Goal: Task Accomplishment & Management: Manage account settings

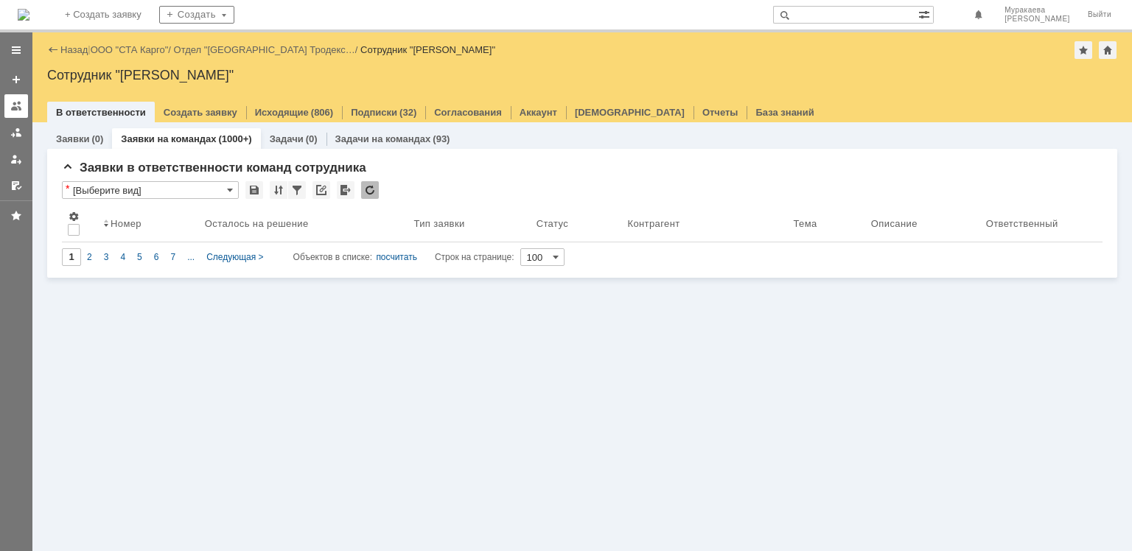
click at [11, 107] on div at bounding box center [16, 106] width 12 height 12
click at [18, 100] on div at bounding box center [16, 106] width 12 height 12
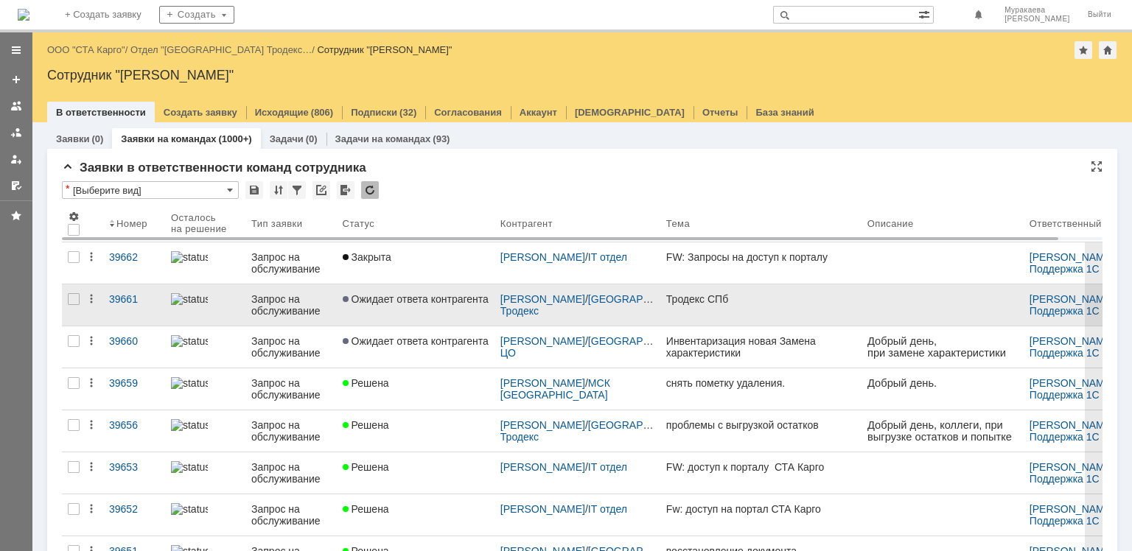
click at [287, 303] on div "Запрос на обслуживание" at bounding box center [291, 305] width 80 height 24
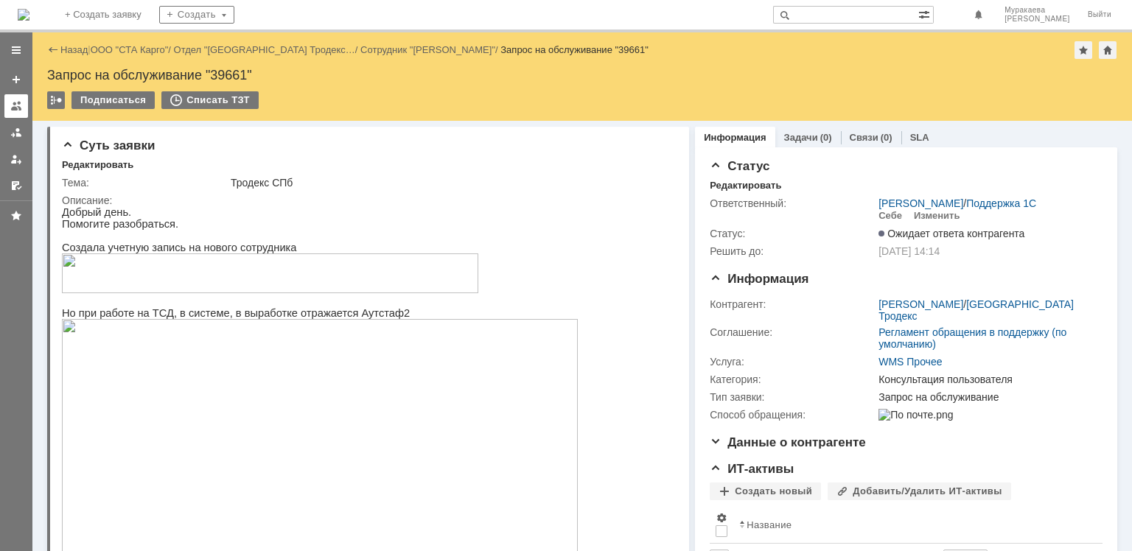
click at [18, 112] on link at bounding box center [16, 106] width 24 height 24
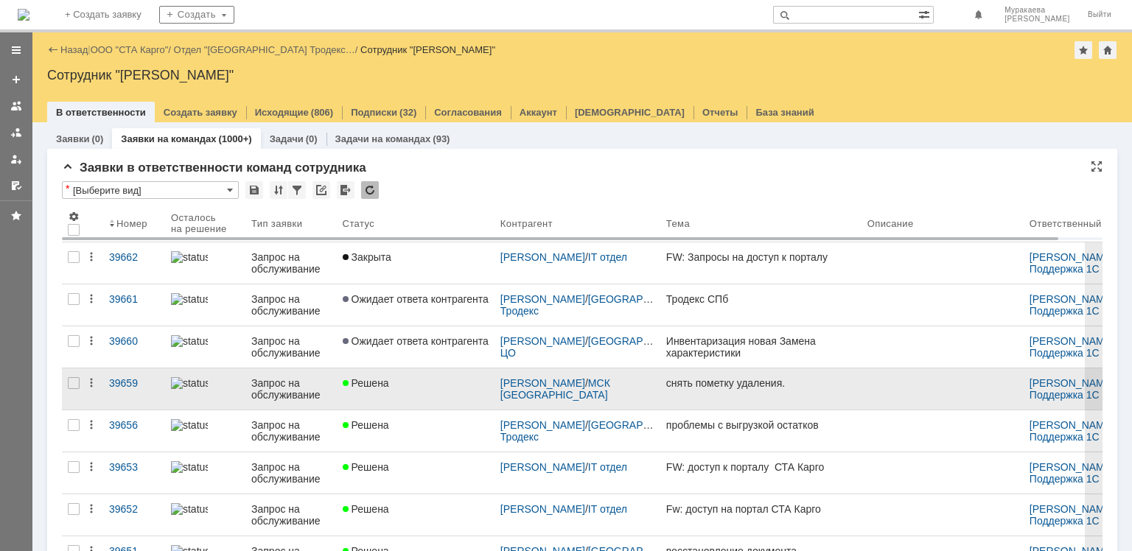
click at [292, 393] on div "Запрос на обслуживание" at bounding box center [291, 389] width 80 height 24
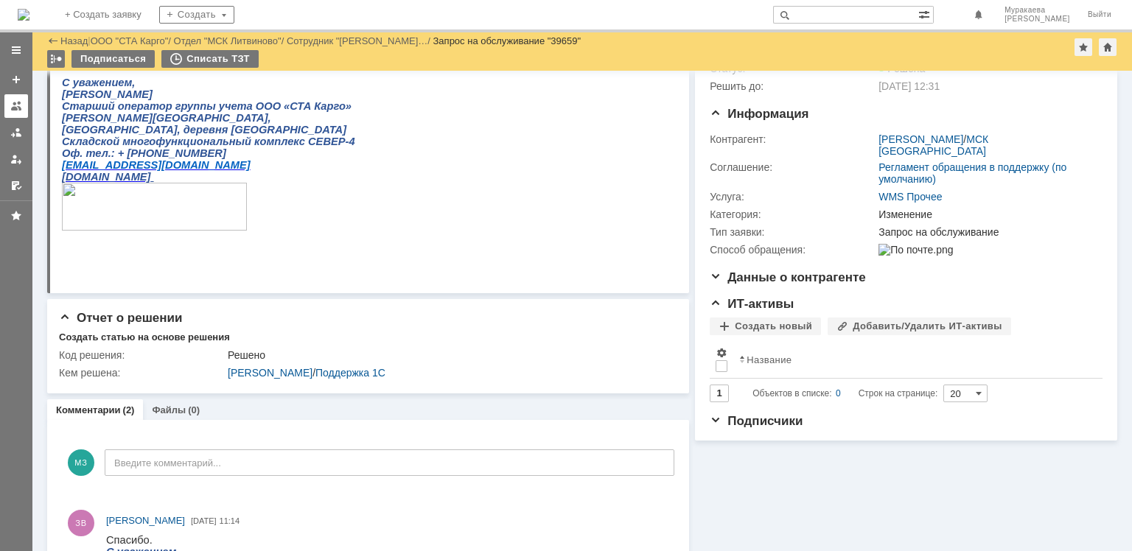
click at [21, 111] on div at bounding box center [16, 106] width 12 height 12
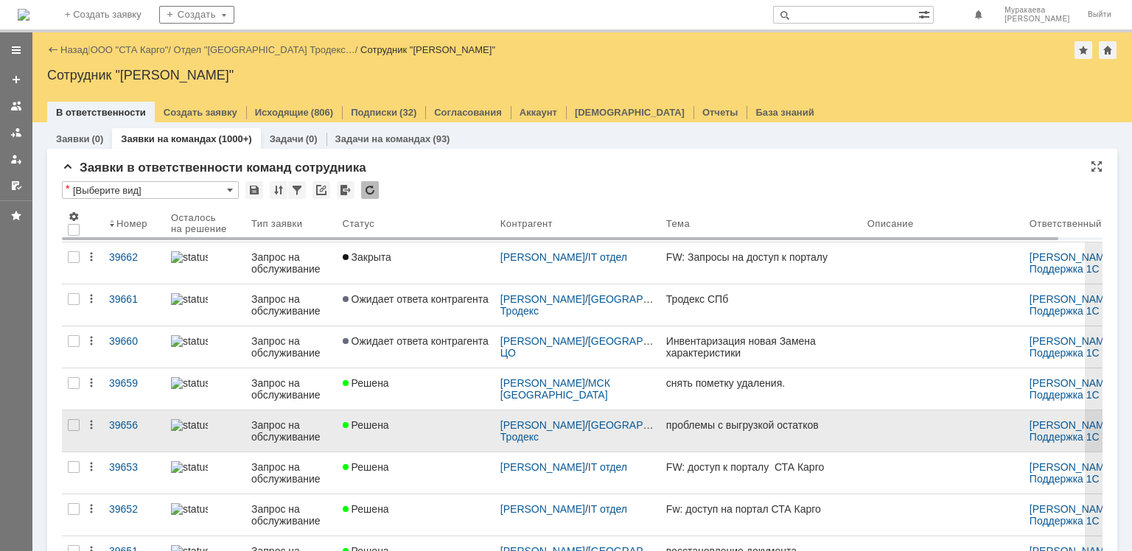
click at [288, 428] on div "Запрос на обслуживание" at bounding box center [291, 431] width 80 height 24
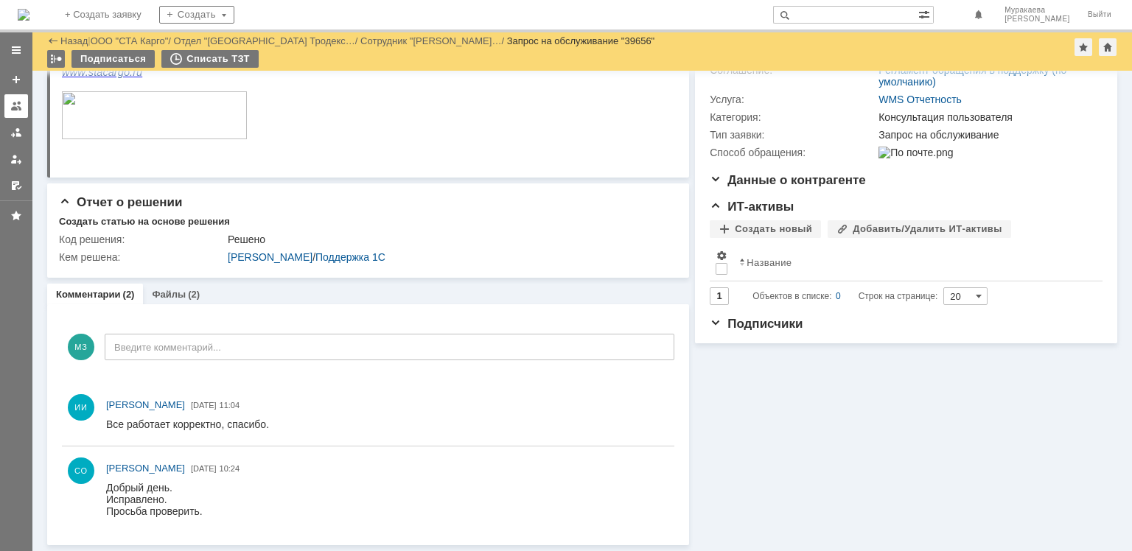
click at [13, 109] on div at bounding box center [16, 106] width 12 height 12
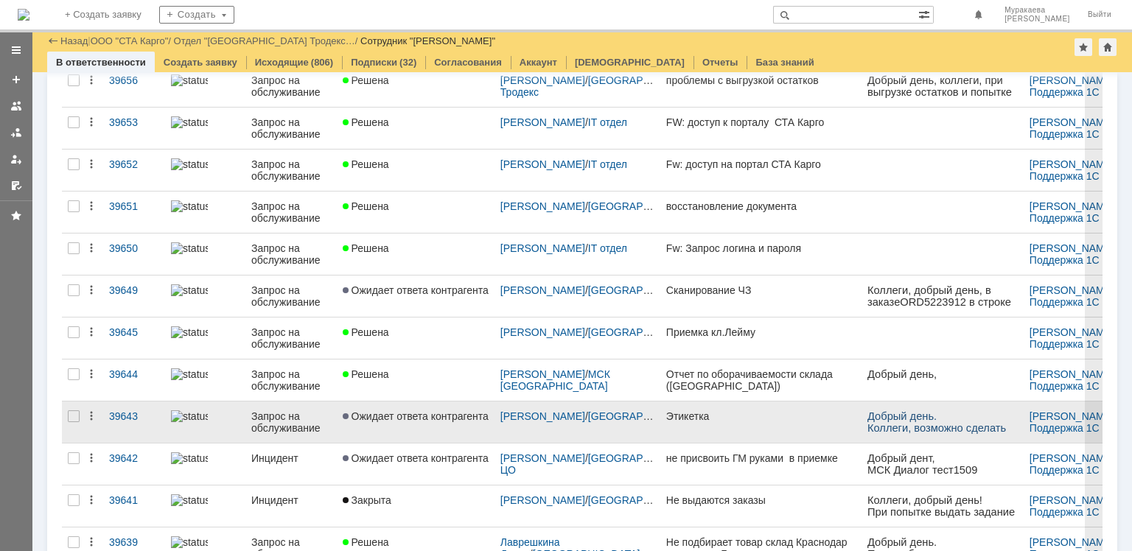
click at [289, 421] on div "Запрос на обслуживание" at bounding box center [291, 422] width 80 height 24
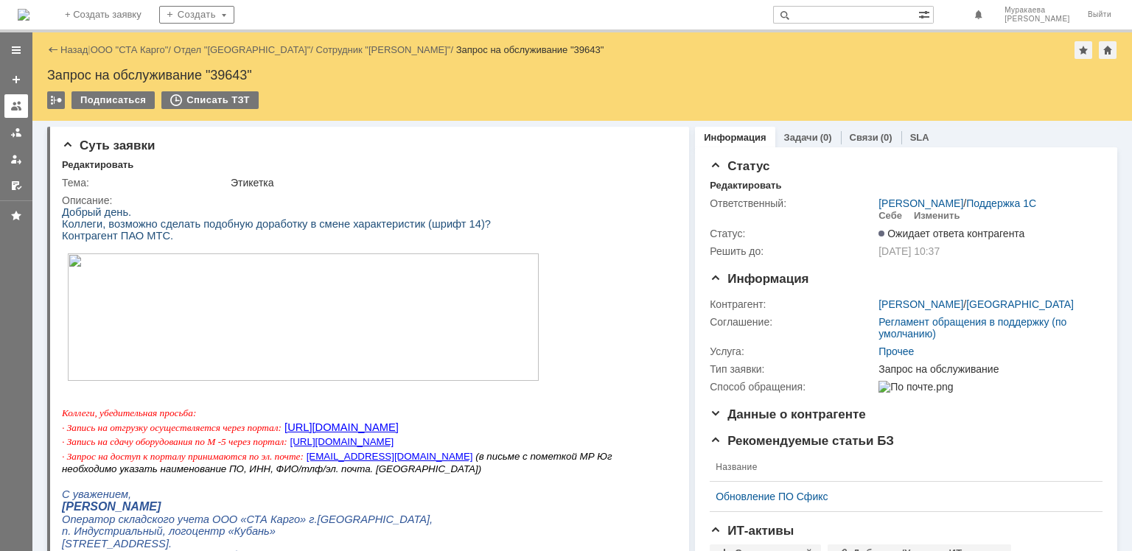
click at [12, 111] on div at bounding box center [16, 106] width 12 height 12
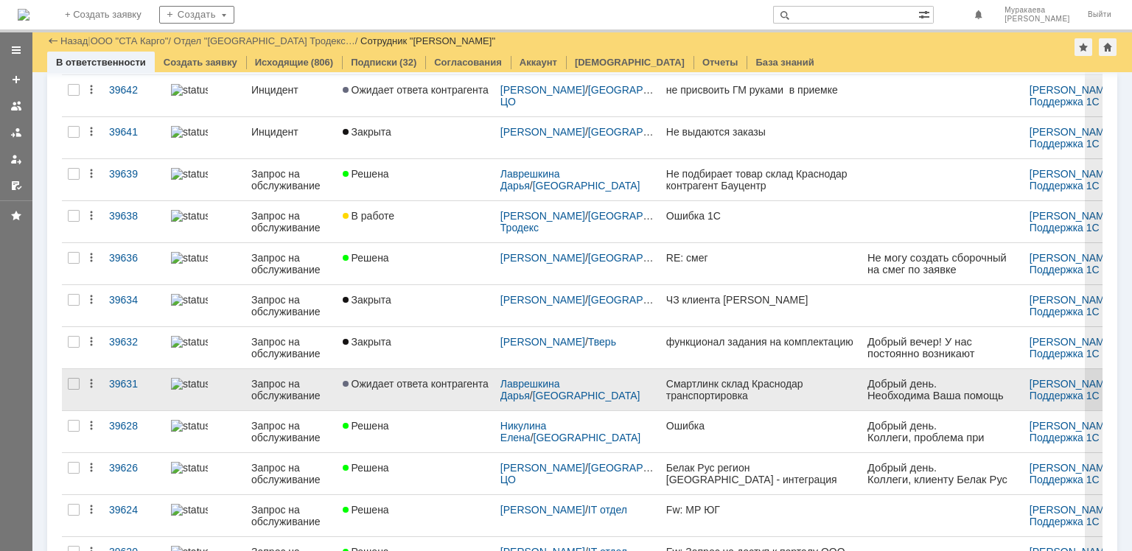
click at [278, 386] on div "Запрос на обслуживание" at bounding box center [291, 390] width 80 height 24
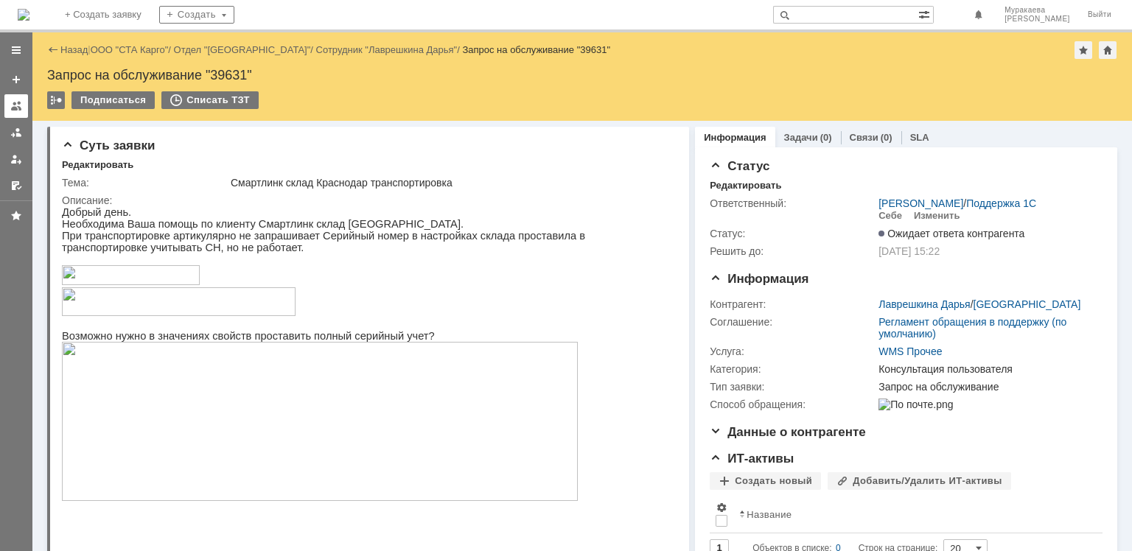
click at [10, 97] on link at bounding box center [16, 106] width 24 height 24
